Goal: Transaction & Acquisition: Purchase product/service

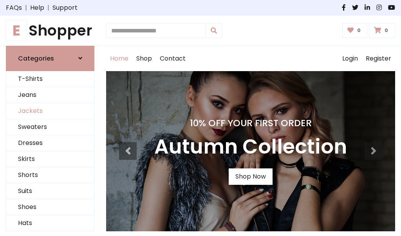
click at [50, 111] on link "Jackets" at bounding box center [50, 111] width 88 height 16
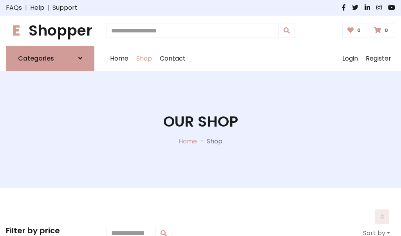
scroll to position [354, 0]
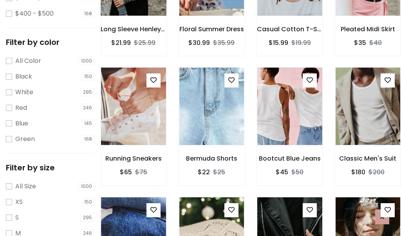
scroll to position [40, 0]
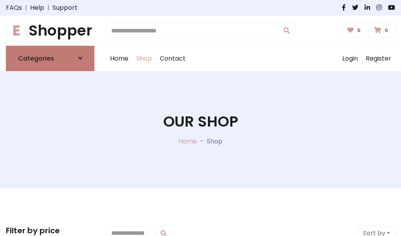
click at [50, 58] on h6 "Categories" at bounding box center [36, 58] width 36 height 7
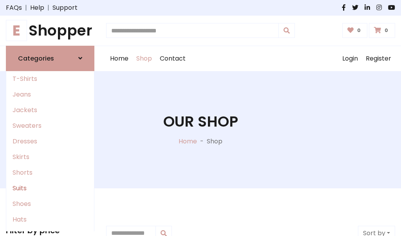
click at [50, 188] on link "Suits" at bounding box center [50, 189] width 88 height 16
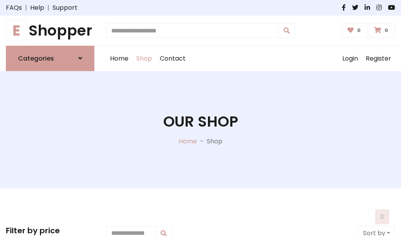
scroll to position [566, 0]
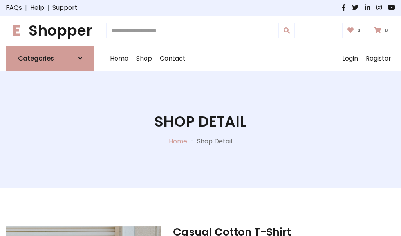
scroll to position [732, 0]
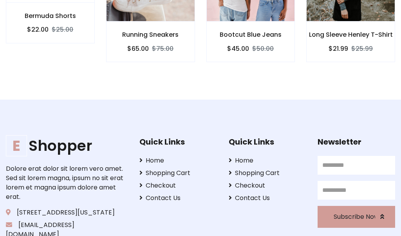
scroll to position [731, 0]
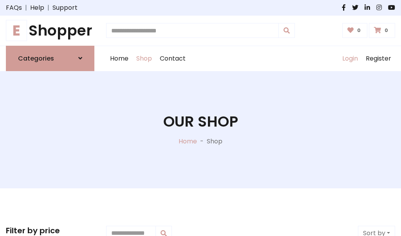
click at [350, 58] on link "Login" at bounding box center [349, 58] width 23 height 25
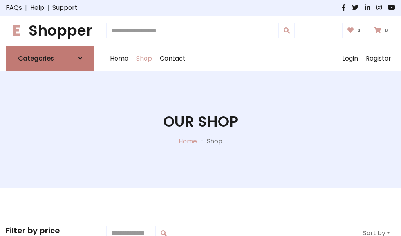
click at [80, 58] on icon at bounding box center [80, 58] width 4 height 6
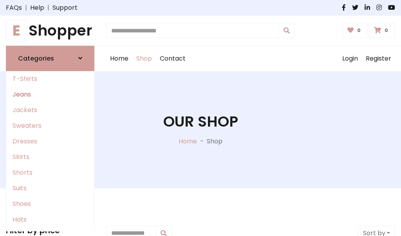
click at [50, 94] on link "Jeans" at bounding box center [50, 95] width 88 height 16
